Goal: Task Accomplishment & Management: Manage account settings

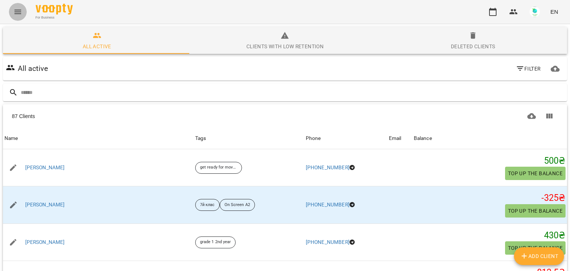
click at [18, 11] on icon "Menu" at bounding box center [17, 11] width 9 height 9
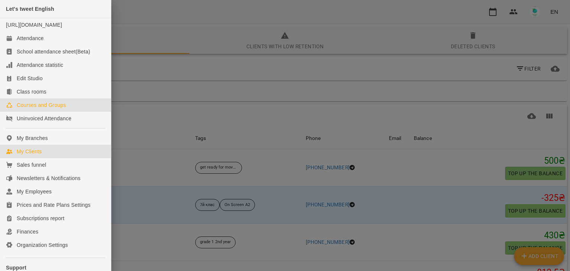
click at [55, 109] on div "Courses and Groups" at bounding box center [41, 104] width 49 height 7
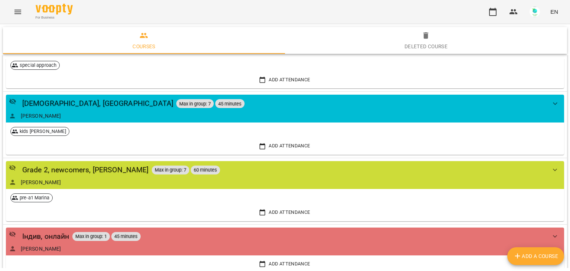
scroll to position [1103, 0]
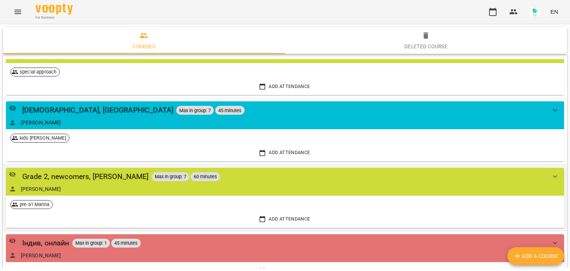
click at [88, 181] on div "Grade 2, newcomers, [PERSON_NAME] in group: 7 60 minutes [PERSON_NAME]" at bounding box center [278, 182] width 538 height 22
click at [88, 174] on div "Grade 2, newcomers, [PERSON_NAME]" at bounding box center [85, 177] width 127 height 12
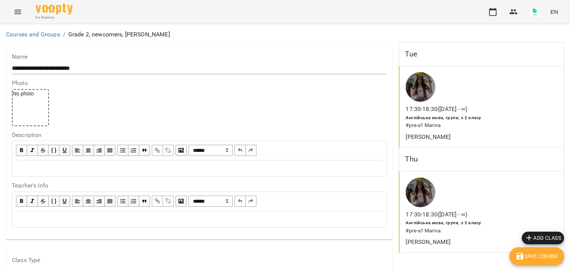
scroll to position [614, 0]
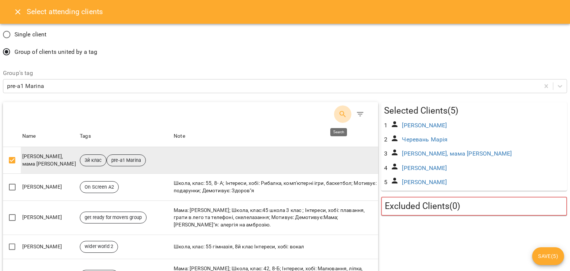
click at [339, 114] on icon "Search" at bounding box center [343, 114] width 9 height 9
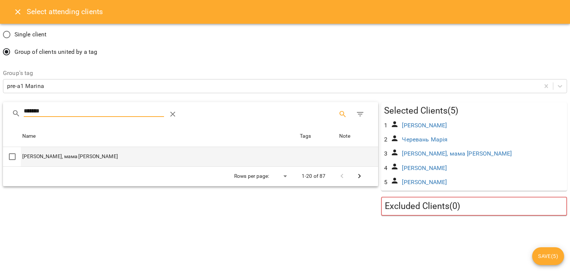
type input "*******"
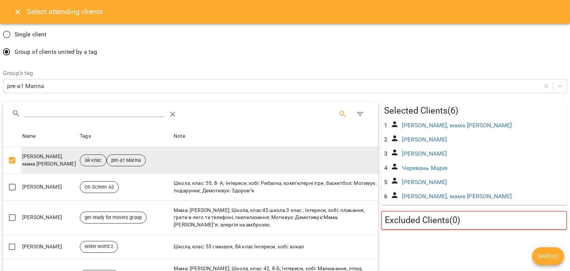
click at [549, 254] on span "Save ( 6 )" at bounding box center [549, 256] width 20 height 9
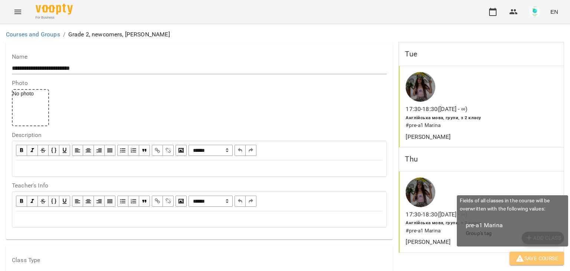
click at [538, 260] on span "Save Course" at bounding box center [537, 258] width 43 height 9
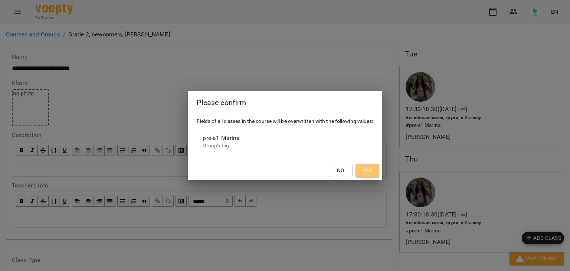
click at [370, 164] on button "Yes" at bounding box center [368, 170] width 24 height 13
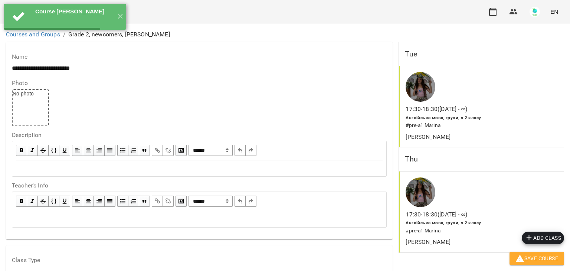
scroll to position [0, 0]
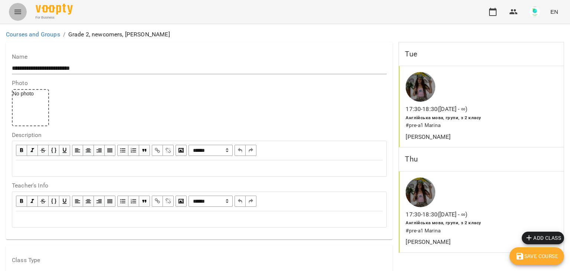
click at [13, 12] on button "Menu" at bounding box center [18, 12] width 18 height 18
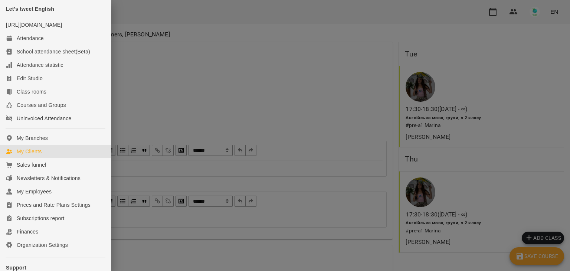
click at [35, 158] on link "My Clients" at bounding box center [55, 151] width 111 height 13
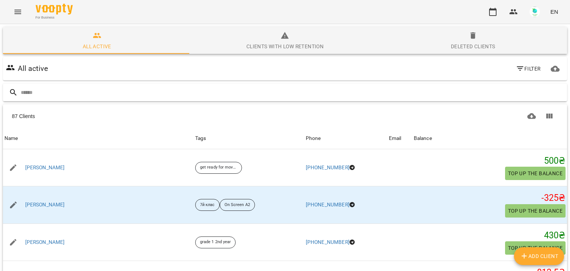
click at [121, 86] on div at bounding box center [285, 93] width 565 height 18
click at [115, 95] on input "text" at bounding box center [293, 93] width 544 height 12
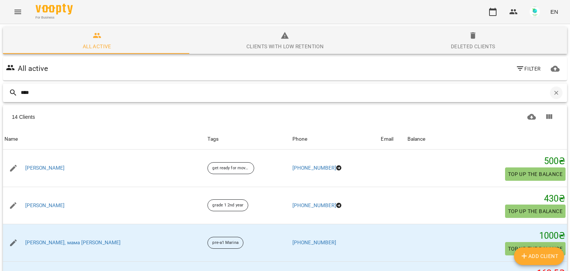
type input "****"
click at [553, 94] on icon "button" at bounding box center [556, 93] width 7 height 7
